Goal: Task Accomplishment & Management: Use online tool/utility

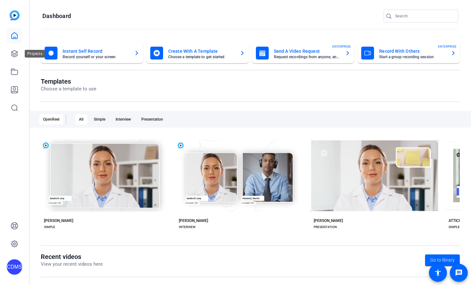
click at [7, 62] on div at bounding box center [14, 71] width 15 height 87
click at [13, 52] on icon at bounding box center [15, 54] width 8 height 8
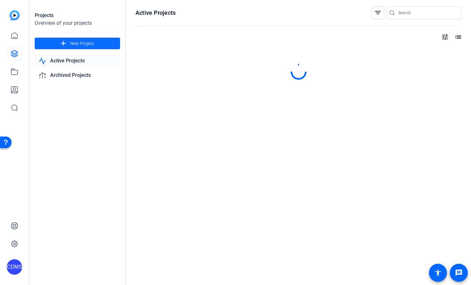
click at [61, 47] on mat-icon "add" at bounding box center [63, 44] width 8 height 8
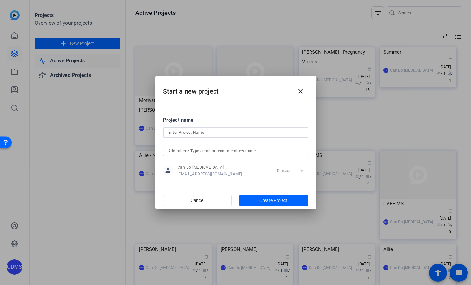
click at [230, 136] on input at bounding box center [235, 133] width 135 height 8
type input "EOY - Lisa"
click at [284, 205] on span "button" at bounding box center [273, 199] width 69 height 15
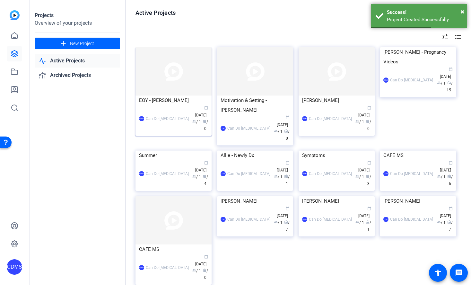
click at [193, 76] on img at bounding box center [174, 71] width 76 height 48
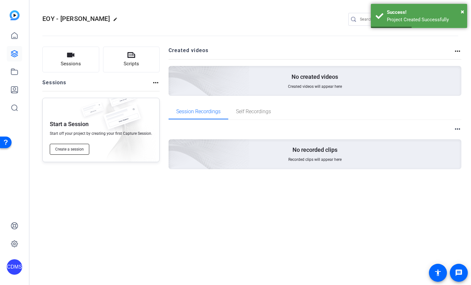
click at [81, 149] on span "Create a session" at bounding box center [69, 149] width 29 height 5
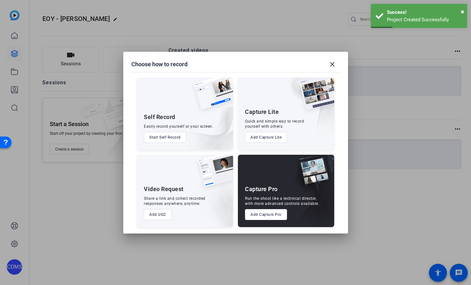
click at [264, 215] on button "Add Capture Pro" at bounding box center [266, 214] width 42 height 11
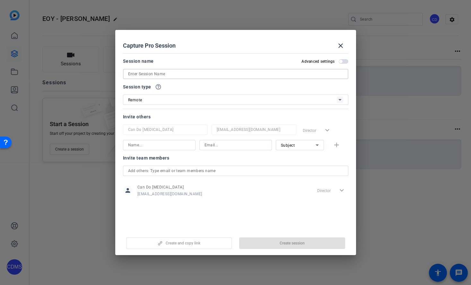
click at [194, 75] on input at bounding box center [235, 74] width 215 height 8
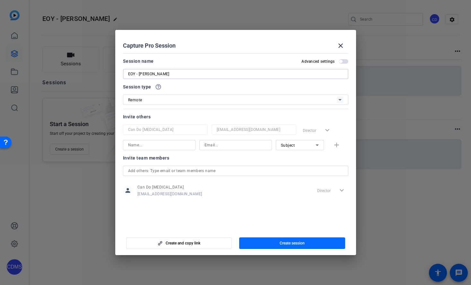
type input "EOY - Lisa"
click at [274, 246] on span "button" at bounding box center [292, 242] width 106 height 15
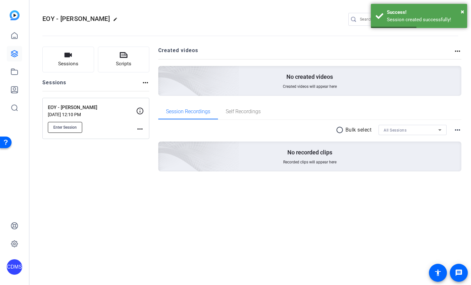
click at [72, 124] on button "Enter Session" at bounding box center [65, 127] width 34 height 11
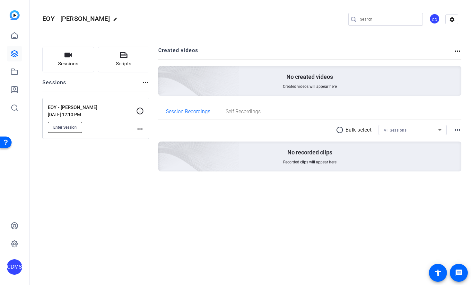
click at [75, 131] on button "Enter Session" at bounding box center [65, 127] width 34 height 11
click at [15, 53] on icon at bounding box center [15, 54] width 8 height 8
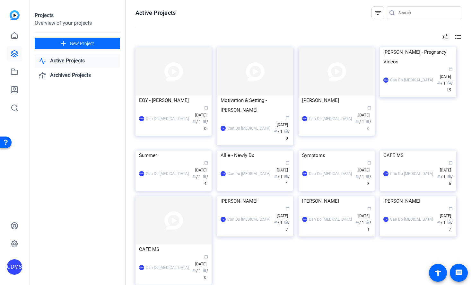
click at [87, 41] on span "New Project" at bounding box center [82, 43] width 24 height 7
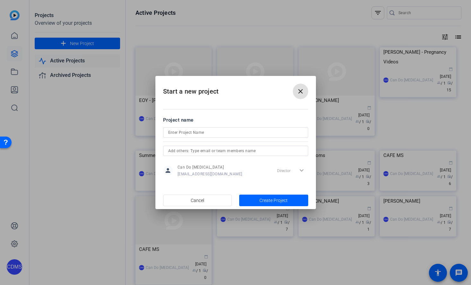
click at [206, 132] on input at bounding box center [235, 133] width 135 height 8
type input "EOY - [PERSON_NAME]"
click at [238, 149] on input "text" at bounding box center [235, 151] width 135 height 8
click at [282, 199] on span "Create Project" at bounding box center [274, 200] width 28 height 7
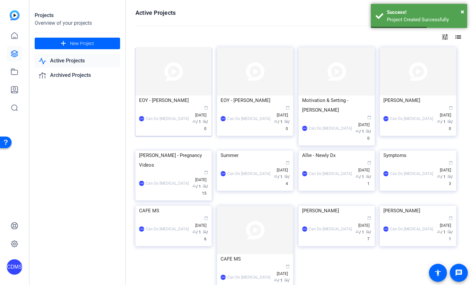
click at [162, 100] on div "EOY - Steve" at bounding box center [173, 100] width 69 height 10
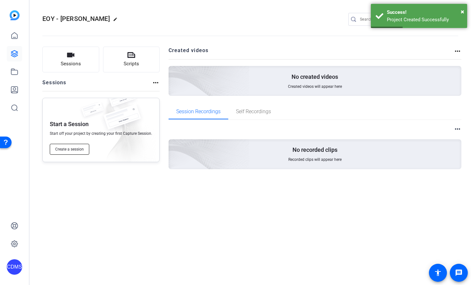
click at [66, 150] on span "Create a session" at bounding box center [69, 149] width 29 height 5
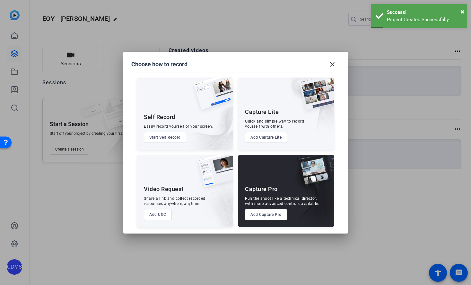
click at [268, 213] on button "Add Capture Pro" at bounding box center [266, 214] width 42 height 11
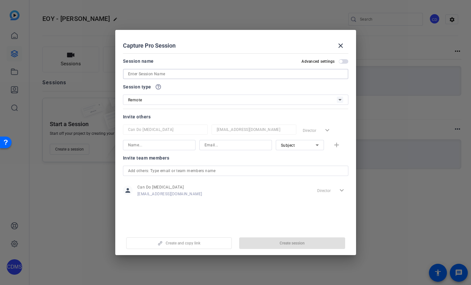
click at [160, 76] on input at bounding box center [235, 74] width 215 height 8
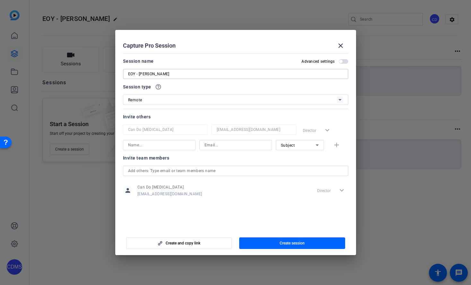
type input "EOY - Steve"
click at [161, 100] on div "Remote" at bounding box center [232, 100] width 209 height 8
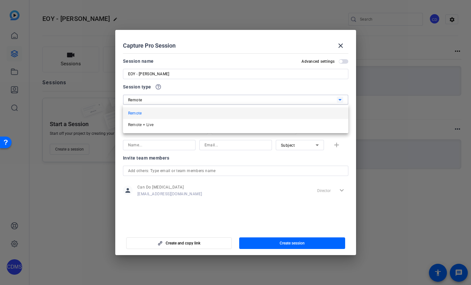
click at [161, 100] on div at bounding box center [235, 142] width 471 height 285
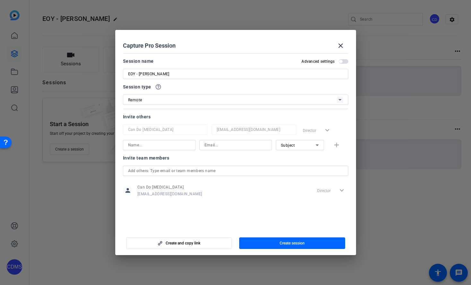
click at [164, 145] on input at bounding box center [159, 145] width 62 height 8
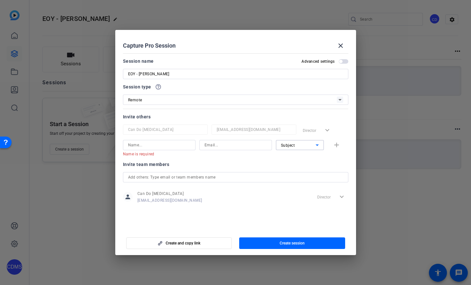
click at [291, 144] on span "Subject" at bounding box center [288, 145] width 14 height 4
click at [297, 156] on span "Collaborator" at bounding box center [292, 158] width 23 height 8
click at [153, 147] on input at bounding box center [159, 145] width 62 height 8
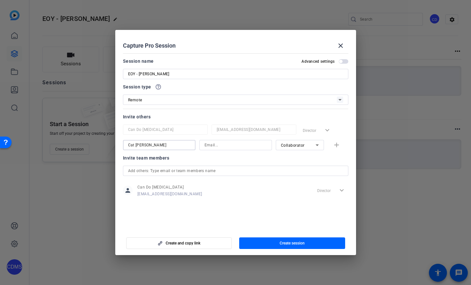
type input "Cat [PERSON_NAME]"
type input "[EMAIL_ADDRESS][DOMAIN_NAME]"
click at [303, 247] on span "button" at bounding box center [292, 242] width 106 height 15
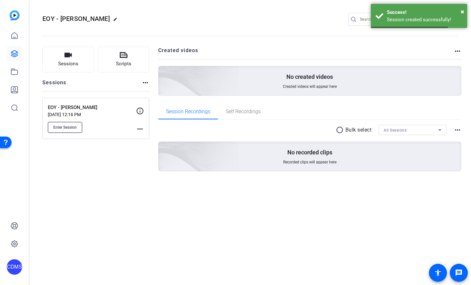
click at [74, 129] on span "Enter Session" at bounding box center [64, 127] width 23 height 5
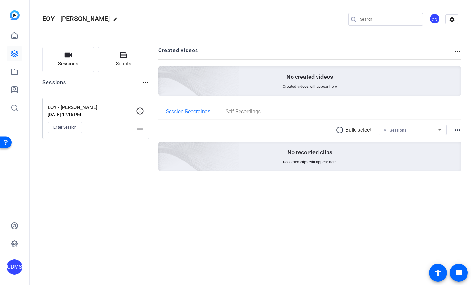
click at [15, 57] on icon at bounding box center [14, 53] width 6 height 6
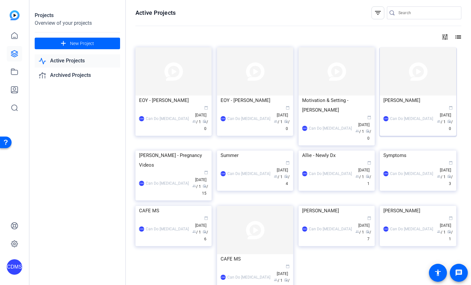
click at [402, 128] on div "CDMS Can Do Multiple Sclerosis calendar_today Aug 19 group / 1 radio / 0" at bounding box center [418, 118] width 69 height 27
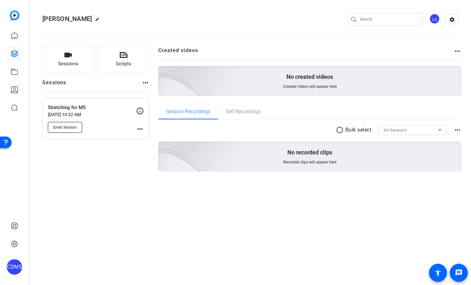
click at [73, 126] on span "Enter Session" at bounding box center [64, 127] width 23 height 5
click at [13, 51] on icon at bounding box center [14, 53] width 6 height 6
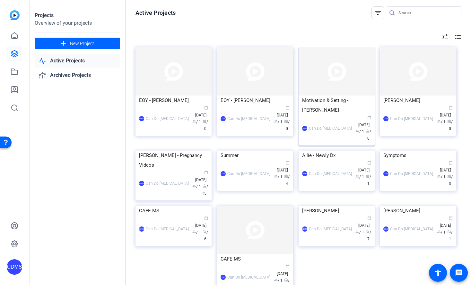
click at [344, 79] on img at bounding box center [337, 71] width 76 height 48
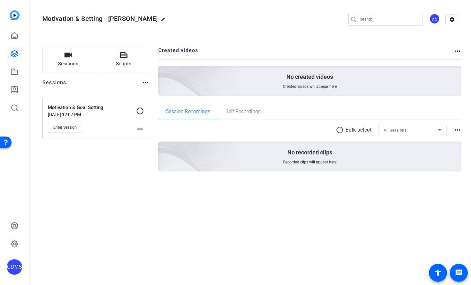
click at [273, 269] on div "Motivation & Setting - Chris Wells edit CD settings Sessions Scripts Sessions m…" at bounding box center [251, 142] width 442 height 285
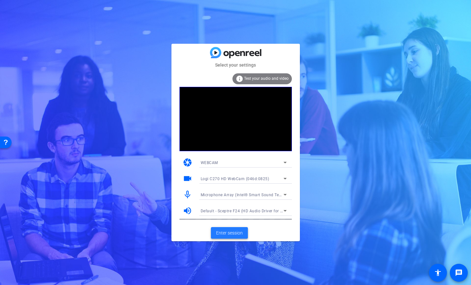
click at [230, 234] on span "Enter session" at bounding box center [229, 232] width 27 height 7
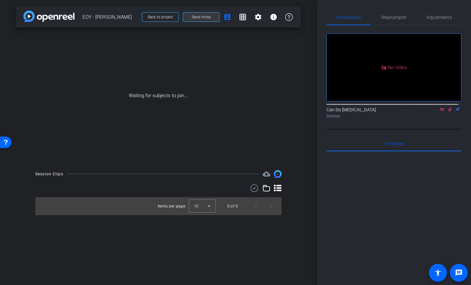
click at [215, 20] on span at bounding box center [201, 16] width 36 height 15
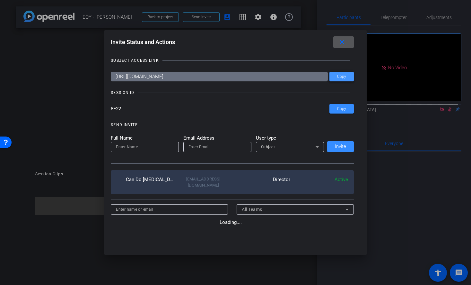
click at [339, 76] on span "Copy" at bounding box center [341, 76] width 9 height 5
click at [334, 115] on span at bounding box center [342, 108] width 24 height 15
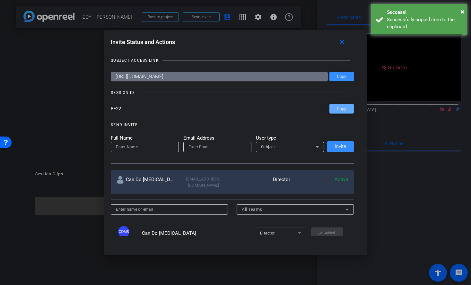
click at [338, 112] on span at bounding box center [342, 108] width 24 height 15
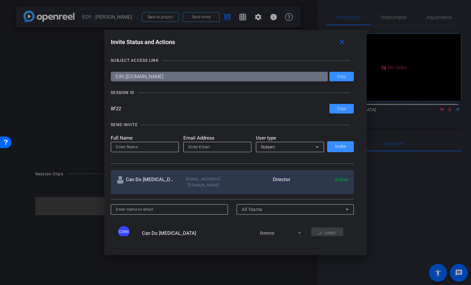
click at [465, 24] on div at bounding box center [235, 142] width 471 height 285
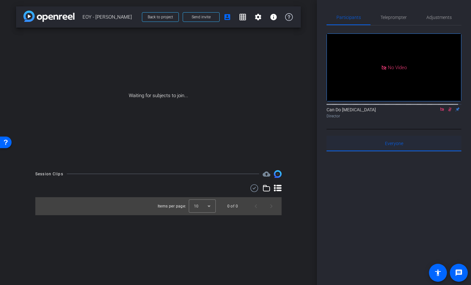
drag, startPoint x: 366, startPoint y: 228, endPoint x: 382, endPoint y: 148, distance: 81.4
click at [366, 228] on div at bounding box center [394, 230] width 135 height 159
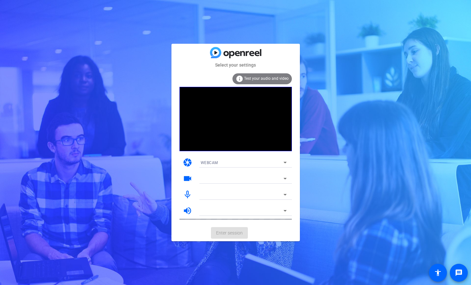
click at [236, 234] on mat-card-actions "Enter session" at bounding box center [236, 232] width 129 height 17
click at [237, 233] on mat-card-actions "Enter session" at bounding box center [236, 232] width 129 height 17
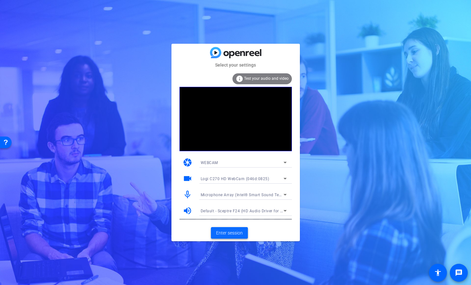
click at [231, 235] on span "Enter session" at bounding box center [229, 232] width 27 height 7
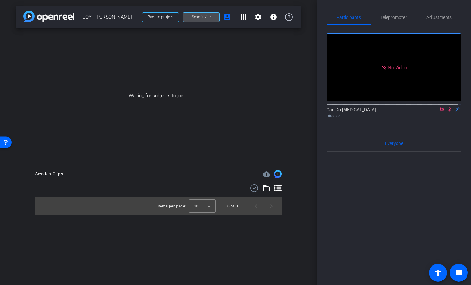
click at [198, 18] on span "Send invite" at bounding box center [201, 16] width 19 height 5
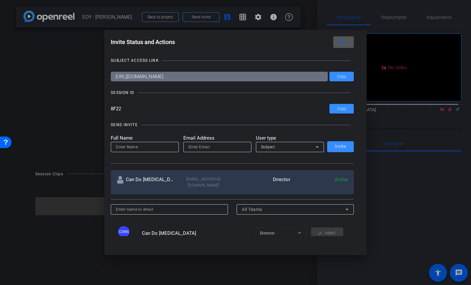
click at [155, 149] on input at bounding box center [145, 147] width 58 height 8
type input "Cat Lyons"
type input "Clyons@cando-ms.org"
click at [256, 149] on div "Subject" at bounding box center [290, 147] width 68 height 10
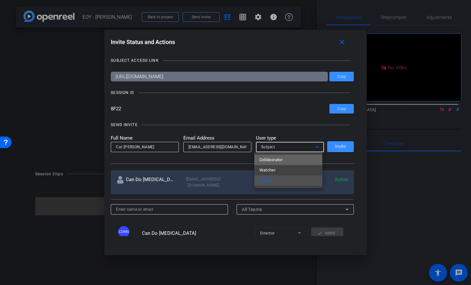
click at [282, 158] on span "Collaborator" at bounding box center [271, 160] width 23 height 8
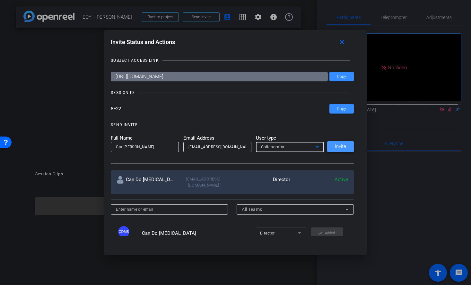
click at [347, 143] on span at bounding box center [340, 146] width 27 height 15
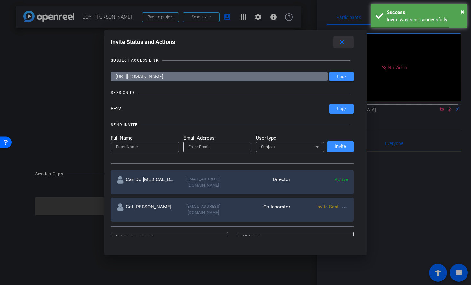
click at [346, 43] on mat-icon "close" at bounding box center [342, 42] width 8 height 8
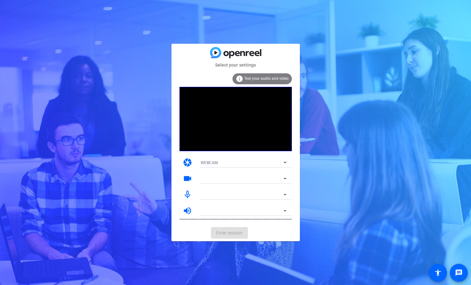
click at [234, 234] on mat-card-actions "Enter session" at bounding box center [236, 232] width 129 height 17
click at [224, 234] on mat-card-actions "Enter session" at bounding box center [236, 232] width 129 height 17
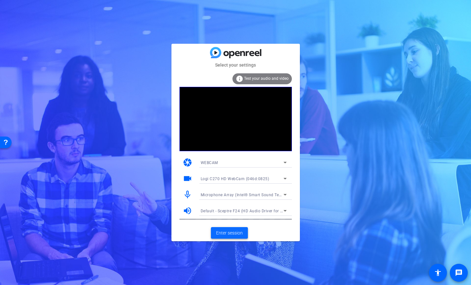
click at [226, 227] on span at bounding box center [229, 232] width 37 height 15
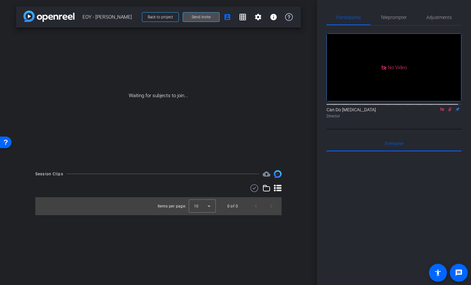
click at [200, 19] on span "Send invite" at bounding box center [201, 16] width 19 height 5
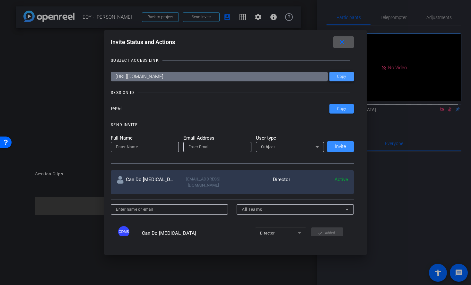
click at [334, 75] on span at bounding box center [342, 76] width 24 height 15
click at [421, 196] on div at bounding box center [235, 142] width 471 height 285
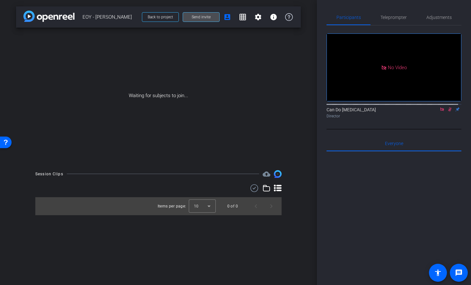
click at [216, 19] on span at bounding box center [201, 16] width 36 height 15
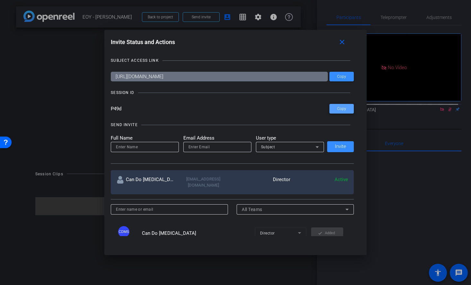
click at [340, 107] on span "Copy" at bounding box center [341, 108] width 9 height 5
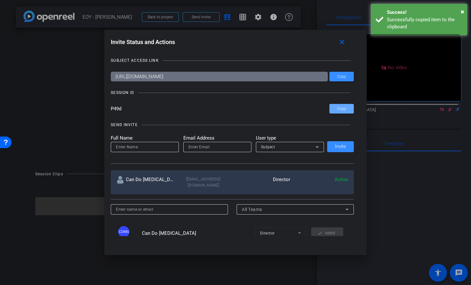
click at [431, 211] on div at bounding box center [235, 142] width 471 height 285
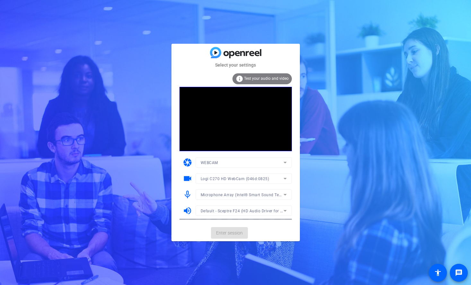
click at [228, 236] on mat-card-actions "Enter session" at bounding box center [236, 232] width 129 height 17
click at [232, 234] on span "Enter session" at bounding box center [229, 232] width 27 height 7
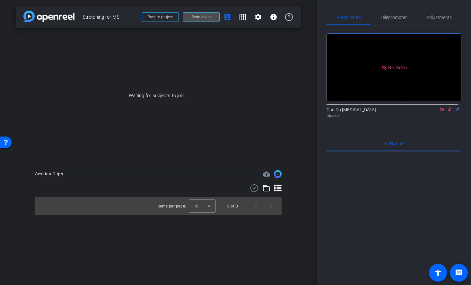
click at [208, 19] on span "Send invite" at bounding box center [201, 16] width 19 height 5
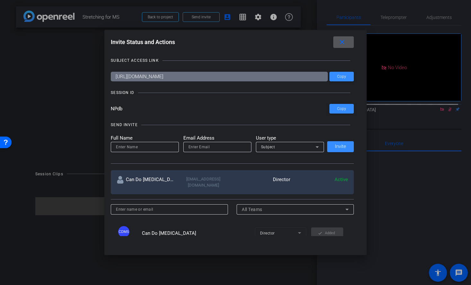
click at [148, 147] on input at bounding box center [145, 147] width 58 height 8
type input "Cat [PERSON_NAME]"
type input "C"
type input "[EMAIL_ADDRESS][DOMAIN_NAME]"
click at [266, 148] on span "Subject" at bounding box center [268, 147] width 14 height 4
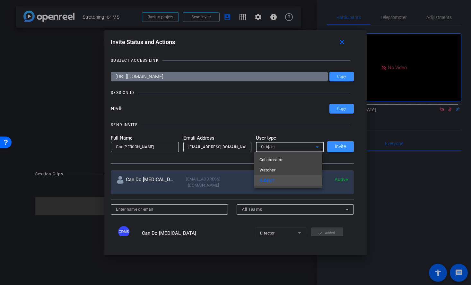
click at [274, 161] on span "Collaborator" at bounding box center [271, 160] width 23 height 8
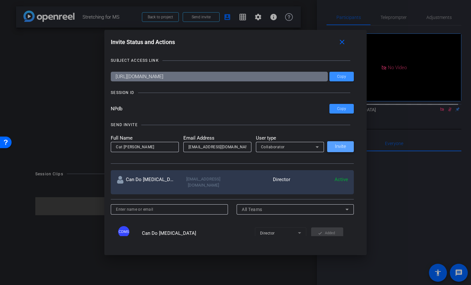
click at [348, 145] on span at bounding box center [340, 146] width 27 height 15
